Goal: Information Seeking & Learning: Learn about a topic

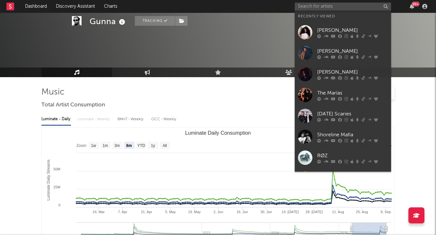
select select "6m"
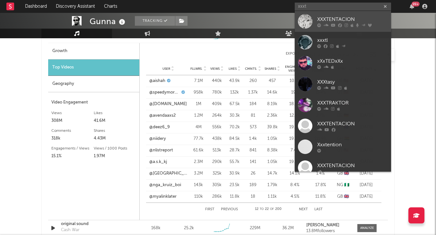
type input "xxxt"
click at [335, 17] on div "XXXTENTACION" at bounding box center [352, 19] width 71 height 8
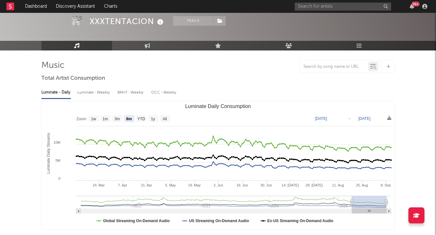
scroll to position [27, 0]
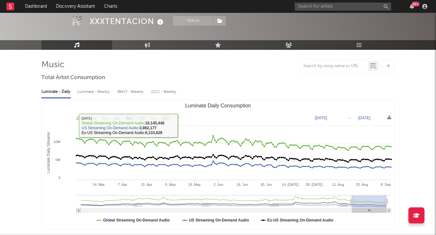
click at [166, 117] on text "All" at bounding box center [164, 118] width 4 height 4
select select "All"
type input "[DATE]"
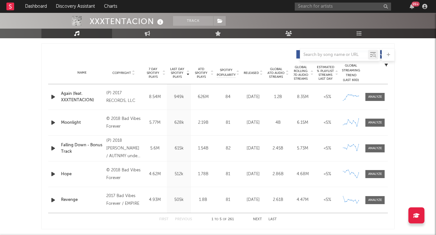
scroll to position [237, 0]
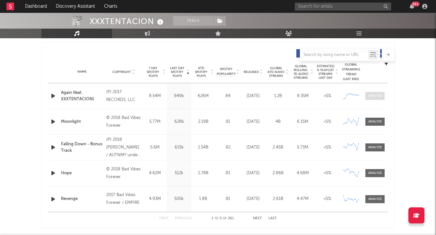
click at [371, 96] on div at bounding box center [375, 95] width 14 height 5
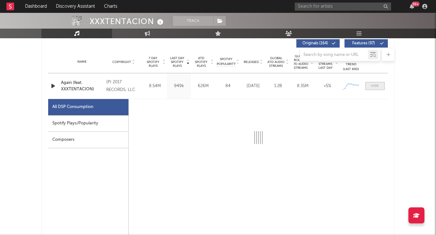
scroll to position [251, 0]
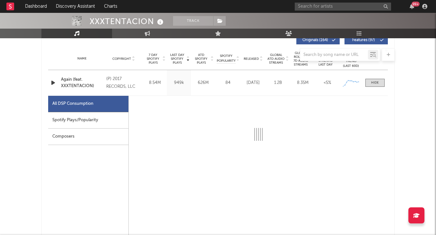
select select "6m"
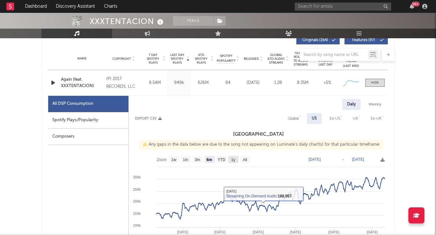
click at [243, 158] on text "All" at bounding box center [245, 159] width 4 height 4
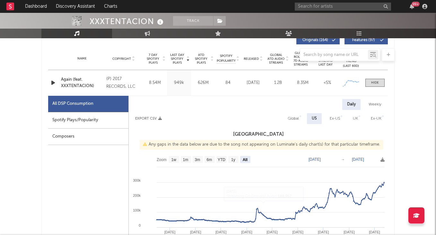
select select "All"
click at [380, 80] on span at bounding box center [374, 83] width 19 height 8
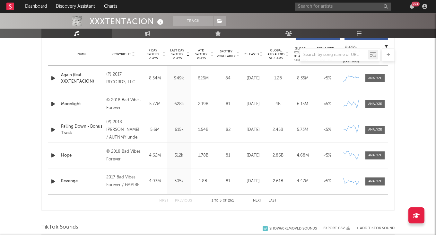
scroll to position [256, 0]
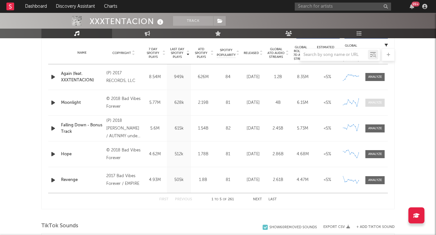
click at [382, 100] on span at bounding box center [374, 103] width 19 height 8
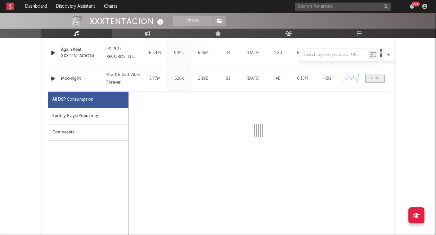
scroll to position [282, 0]
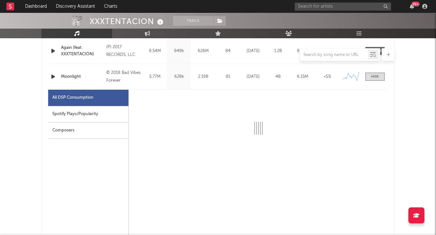
select select "6m"
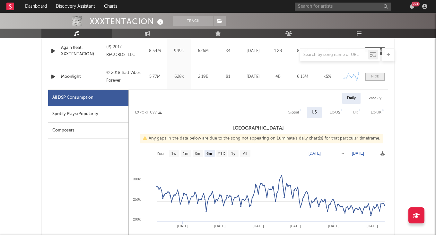
click at [376, 78] on div at bounding box center [375, 76] width 8 height 5
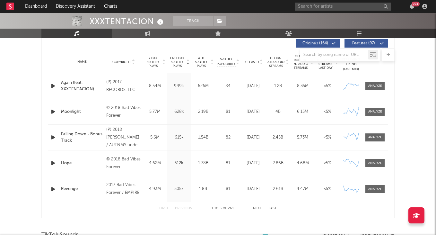
scroll to position [245, 0]
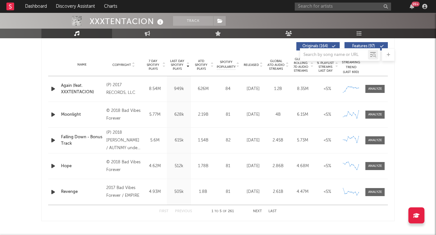
click at [259, 212] on button "Next" at bounding box center [257, 211] width 9 height 4
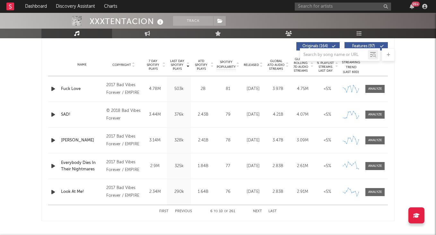
click at [270, 210] on button "Last" at bounding box center [272, 211] width 8 height 4
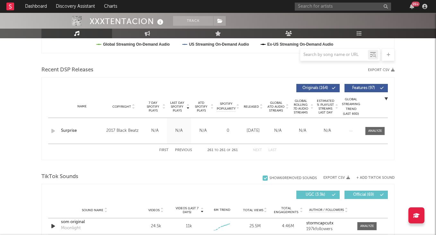
scroll to position [185, 0]
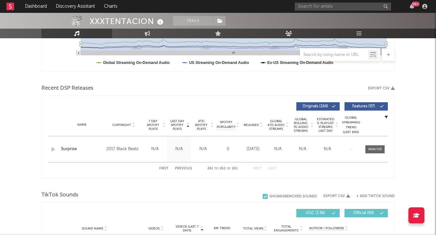
click at [185, 167] on button "Previous" at bounding box center [183, 169] width 17 height 4
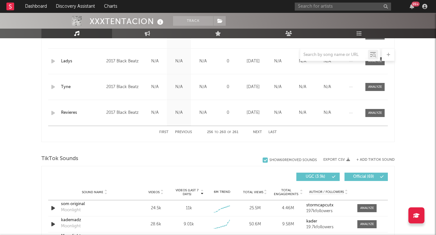
scroll to position [336, 0]
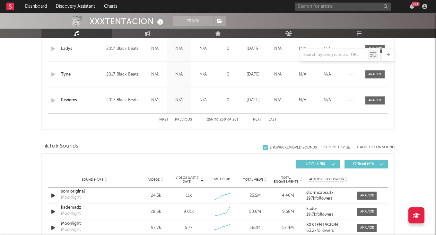
click at [181, 116] on div "First Previous 256 to 260 of 261 Next Last" at bounding box center [217, 119] width 117 height 13
click at [181, 117] on div "First Previous 256 to 260 of 261 Next Last" at bounding box center [217, 119] width 117 height 13
click at [181, 120] on button "Previous" at bounding box center [183, 120] width 17 height 4
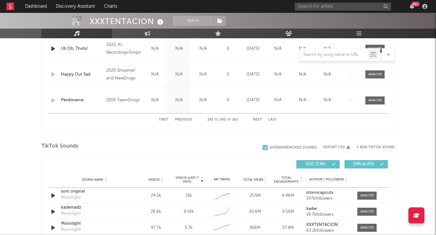
click at [181, 120] on button "Previous" at bounding box center [183, 120] width 17 height 4
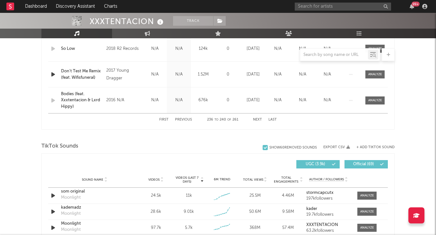
click at [181, 120] on button "Previous" at bounding box center [183, 120] width 17 height 4
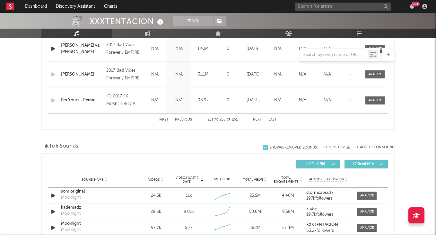
click at [181, 120] on button "Previous" at bounding box center [183, 120] width 17 height 4
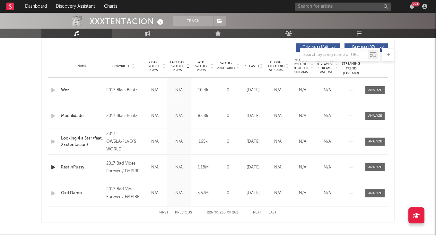
scroll to position [263, 0]
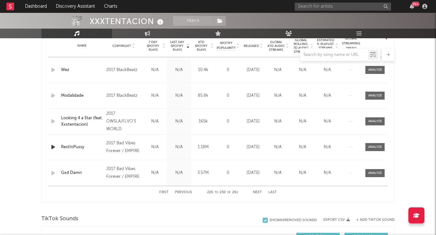
click at [185, 190] on div "First Previous 226 to 230 of 261 Next Last" at bounding box center [217, 192] width 117 height 13
click at [185, 193] on button "Previous" at bounding box center [183, 192] width 17 height 4
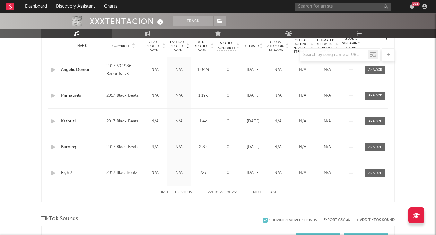
click at [185, 193] on button "Previous" at bounding box center [183, 192] width 17 height 4
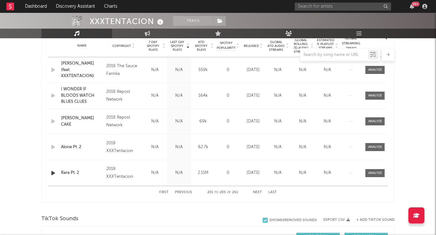
click at [185, 193] on button "Previous" at bounding box center [183, 192] width 17 height 4
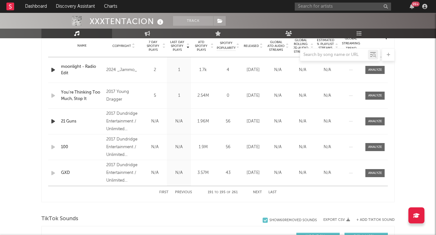
click at [184, 193] on button "Previous" at bounding box center [183, 192] width 17 height 4
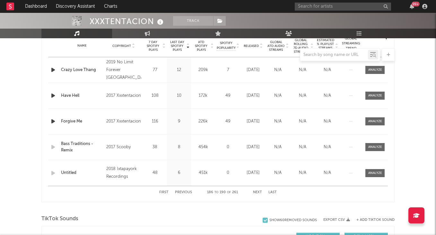
click at [185, 193] on button "Previous" at bounding box center [183, 192] width 17 height 4
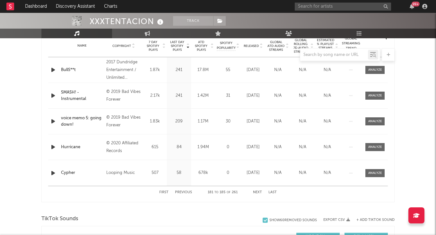
click at [185, 193] on button "Previous" at bounding box center [183, 192] width 17 height 4
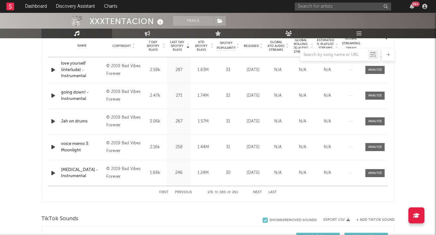
click at [185, 193] on button "Previous" at bounding box center [183, 192] width 17 height 4
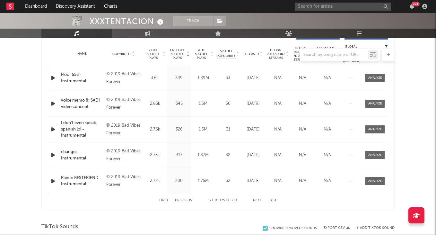
scroll to position [255, 0]
click at [184, 201] on button "Previous" at bounding box center [183, 200] width 17 height 4
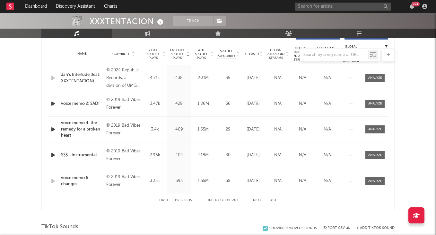
click at [184, 201] on button "Previous" at bounding box center [183, 200] width 17 height 4
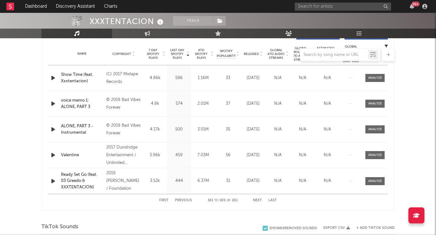
click at [184, 201] on button "Previous" at bounding box center [183, 200] width 17 height 4
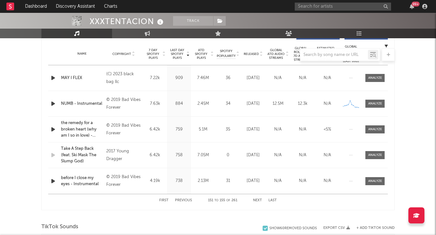
click at [184, 201] on button "Previous" at bounding box center [183, 200] width 17 height 4
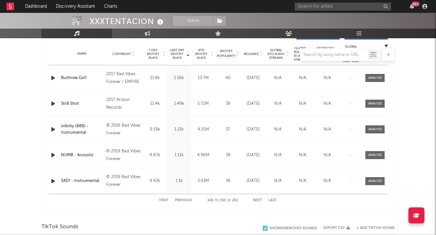
click at [184, 201] on button "Previous" at bounding box center [183, 200] width 17 height 4
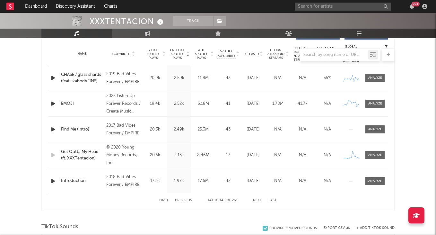
click at [184, 201] on button "Previous" at bounding box center [183, 200] width 17 height 4
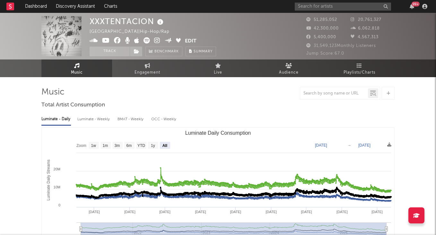
scroll to position [0, 0]
